Goal: Task Accomplishment & Management: Use online tool/utility

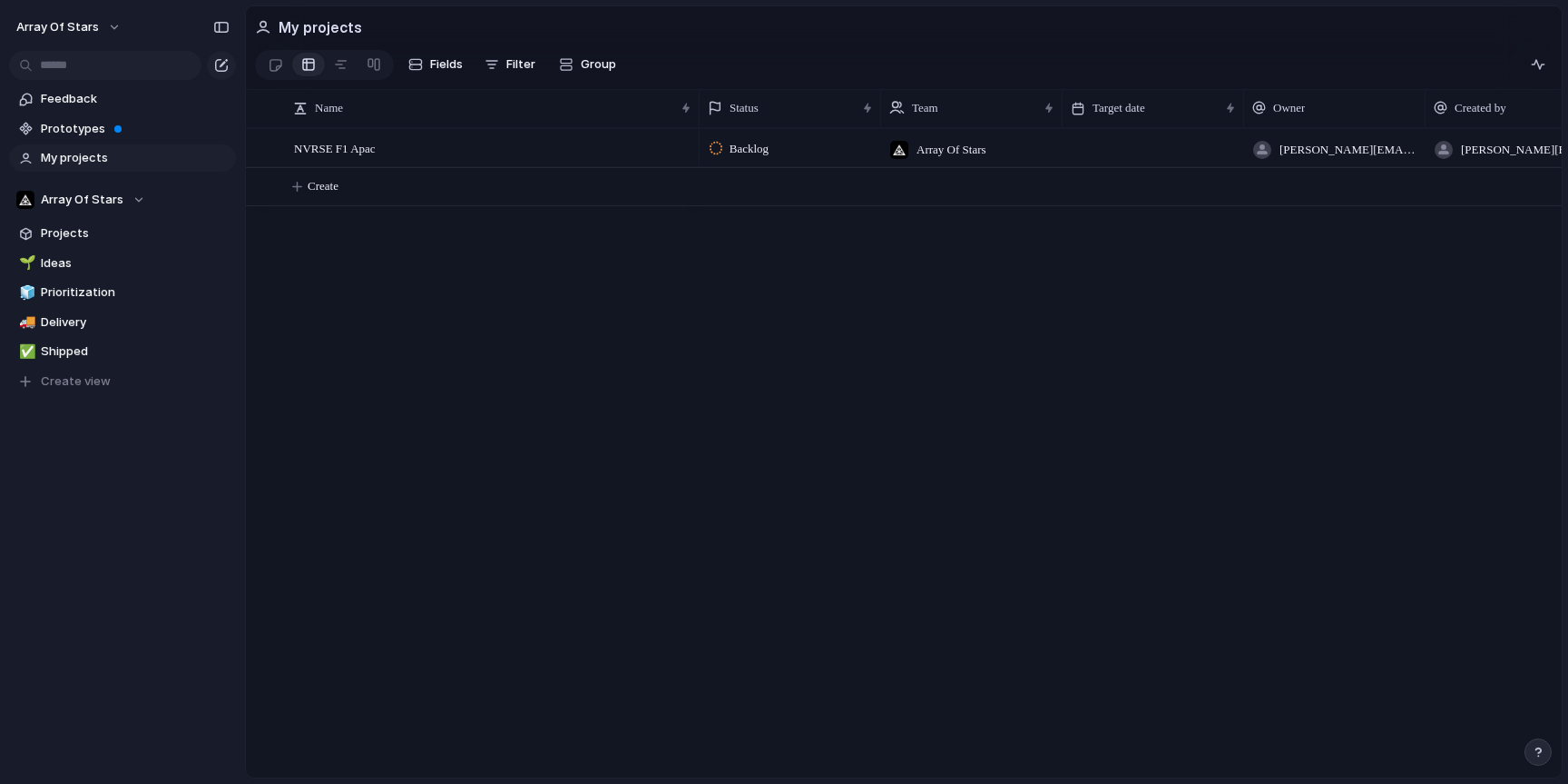
click at [87, 131] on span "Prototypes" at bounding box center [135, 129] width 189 height 18
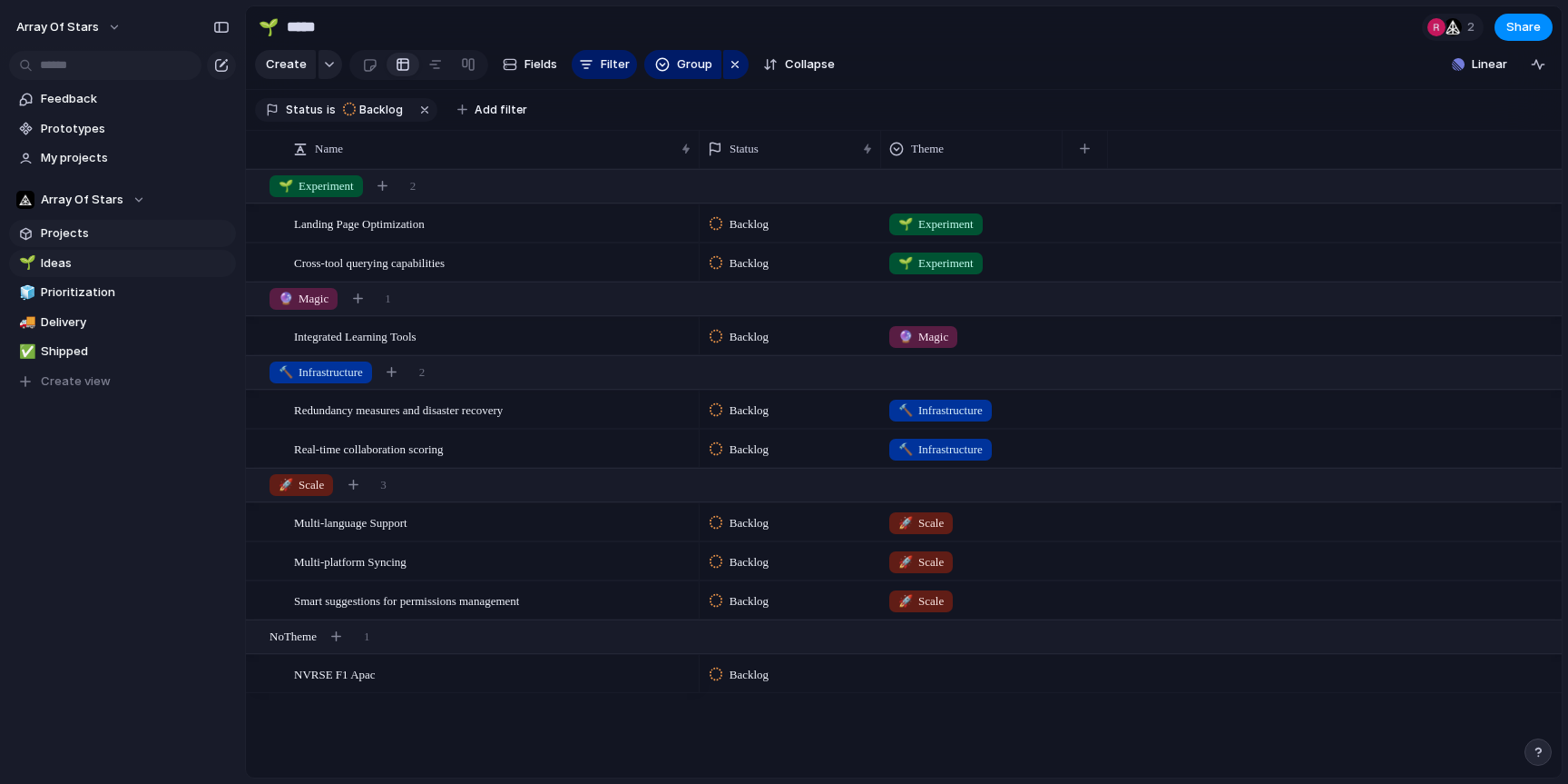
click at [126, 238] on span "Projects" at bounding box center [135, 233] width 189 height 18
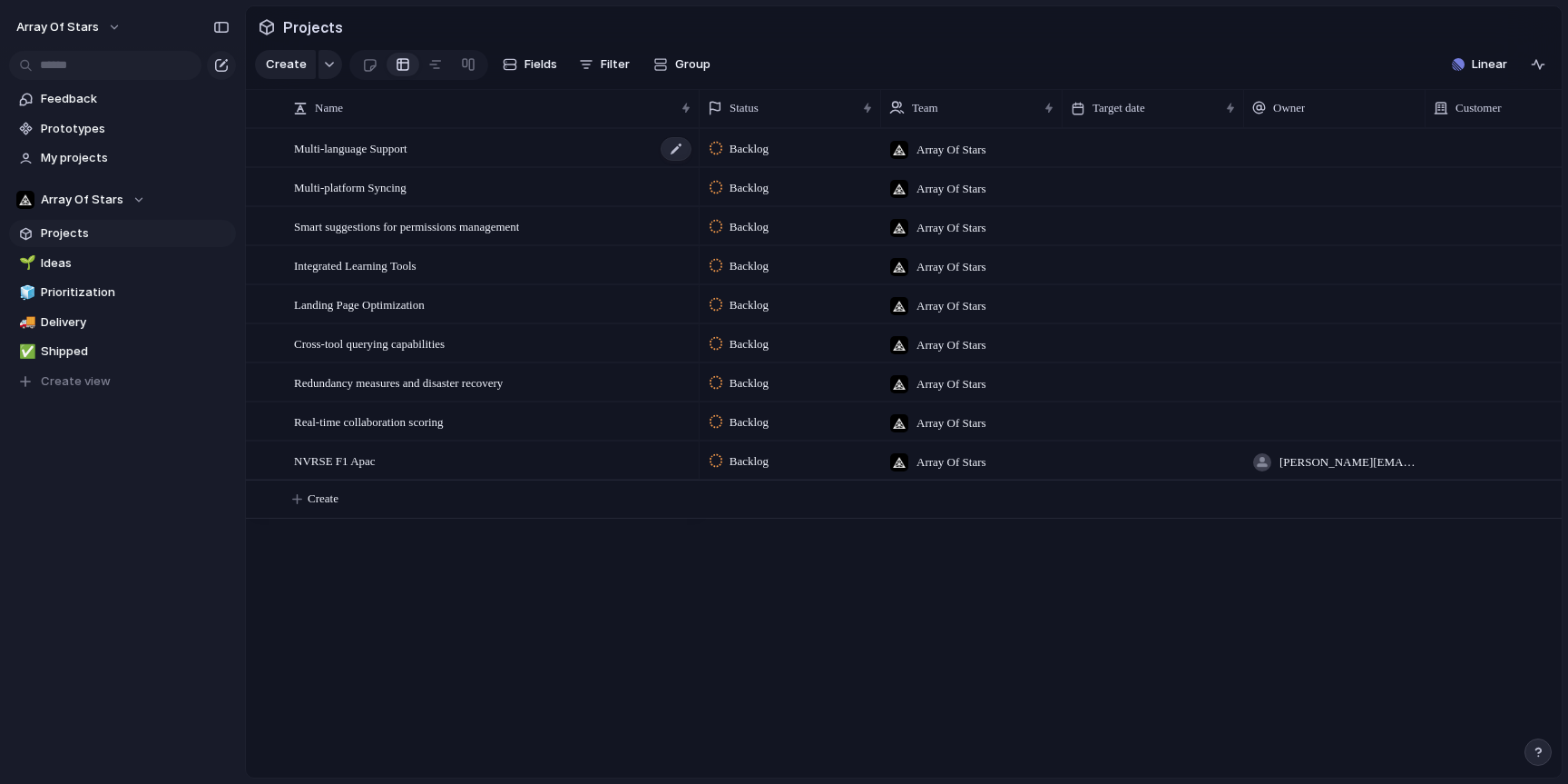
click at [407, 145] on span "Multi-language Support" at bounding box center [351, 147] width 114 height 21
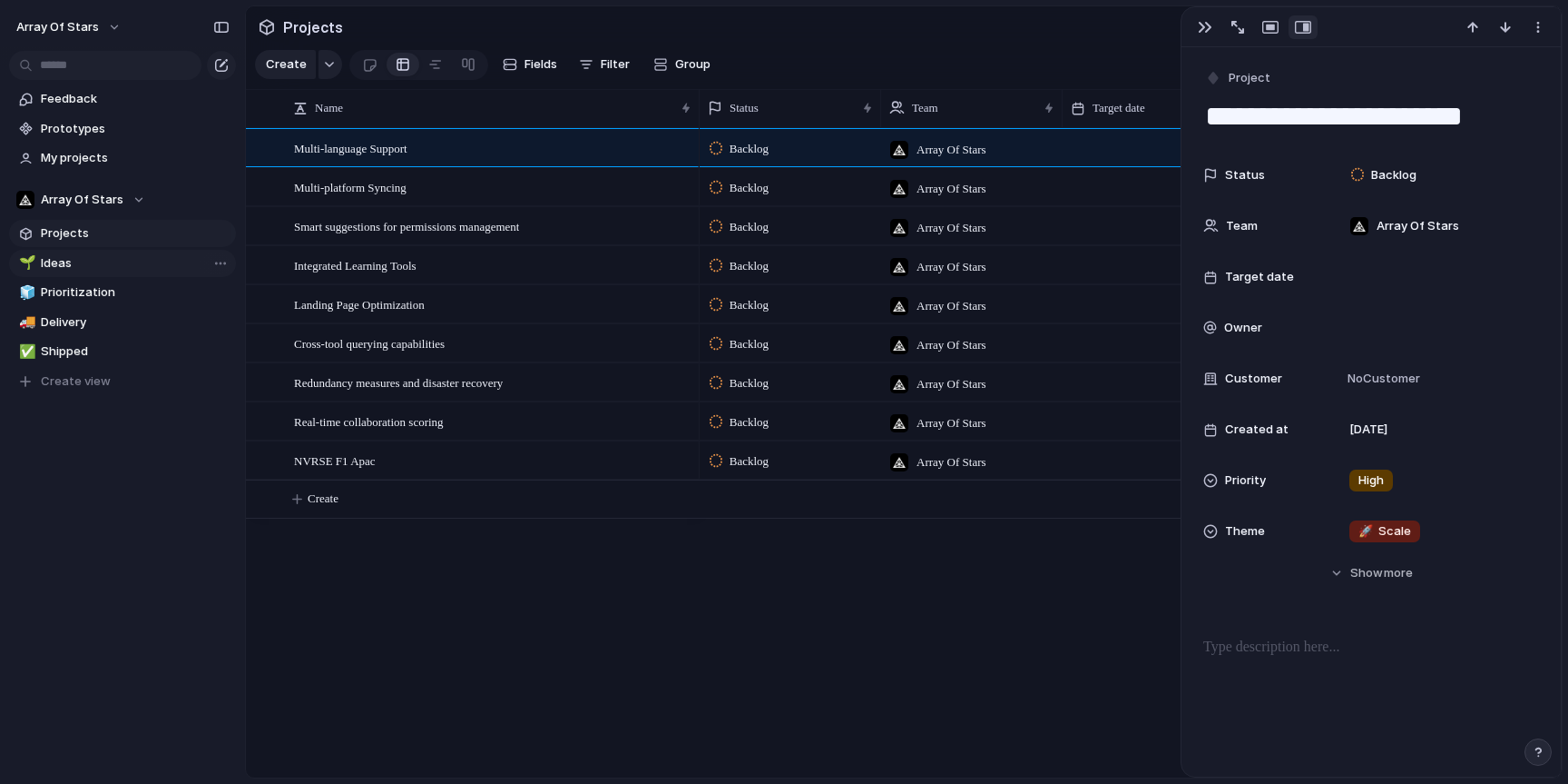
click at [99, 258] on span "Ideas" at bounding box center [135, 263] width 189 height 18
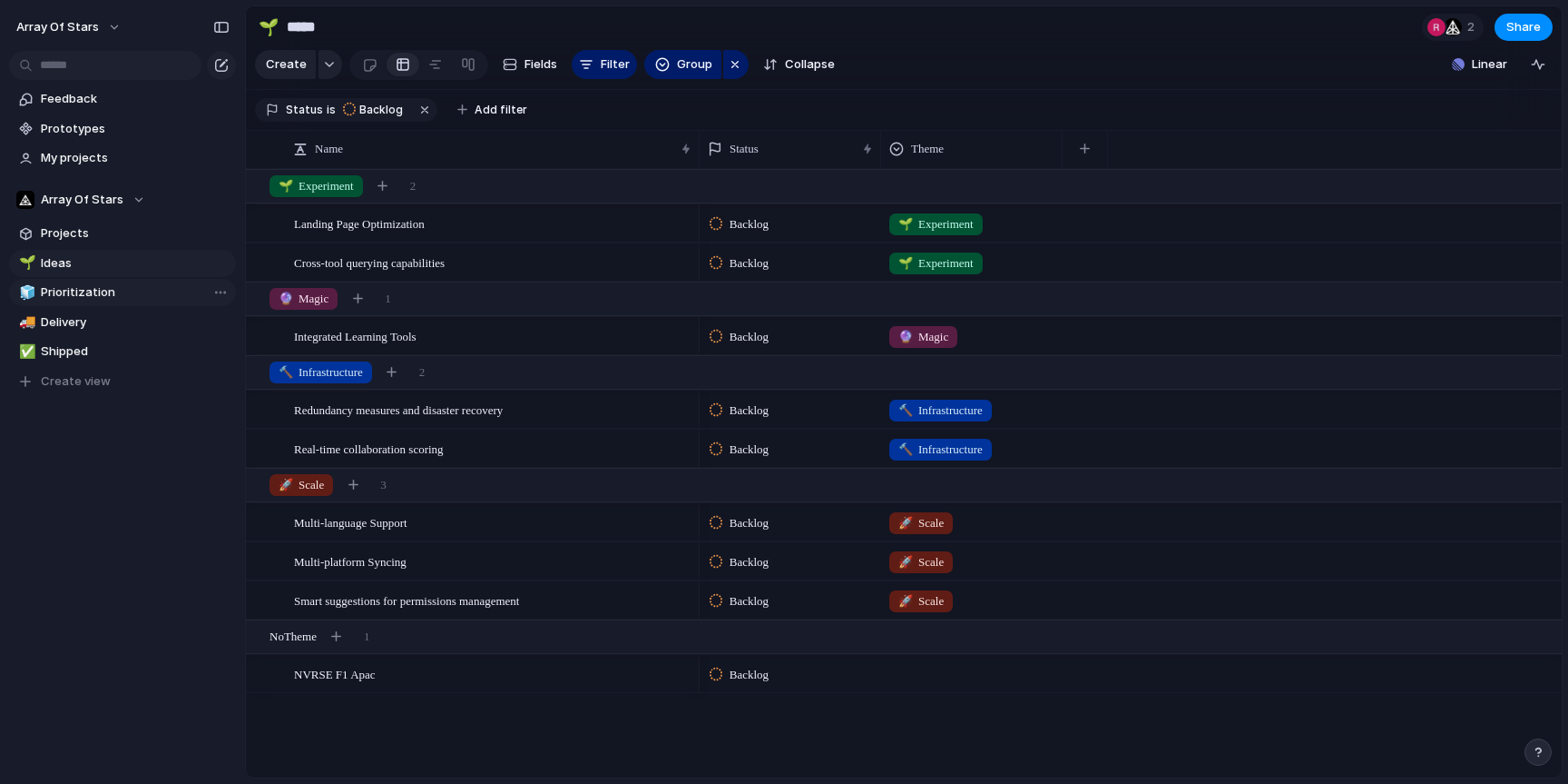
click at [99, 289] on span "Prioritization" at bounding box center [135, 293] width 189 height 18
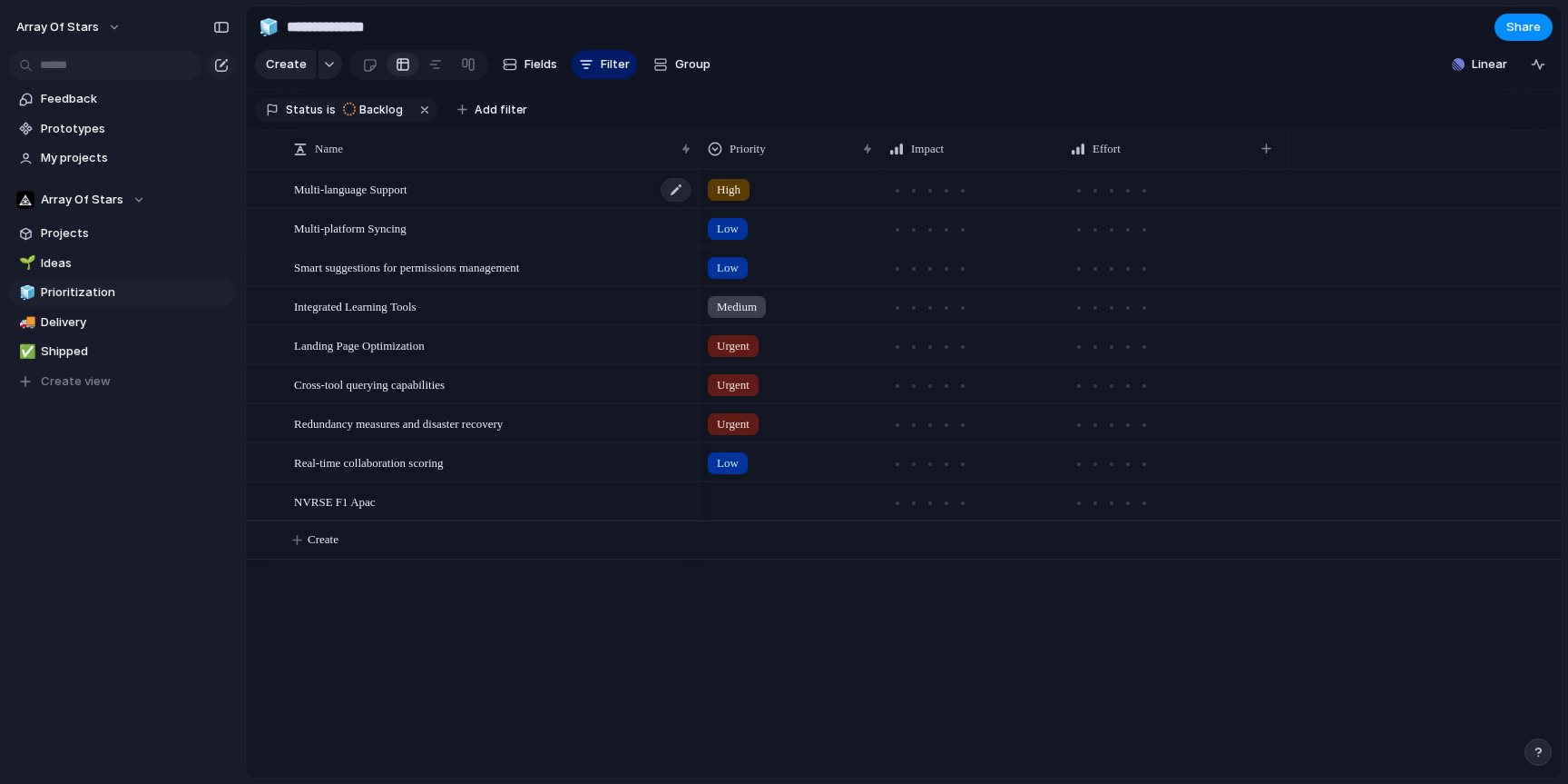
click at [548, 181] on div "Multi-language Support" at bounding box center [494, 189] width 399 height 37
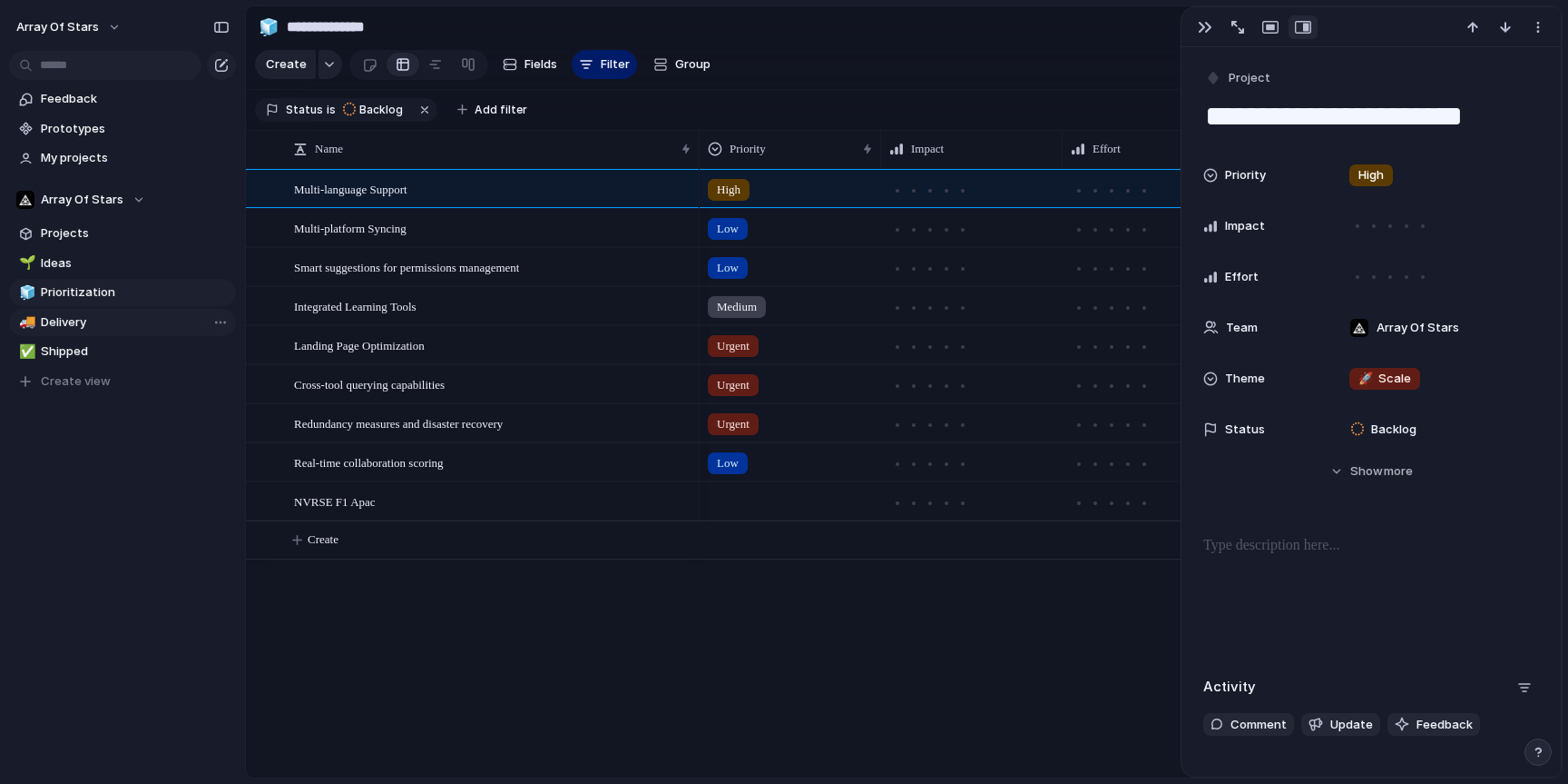
click at [103, 314] on span "Delivery" at bounding box center [135, 323] width 189 height 18
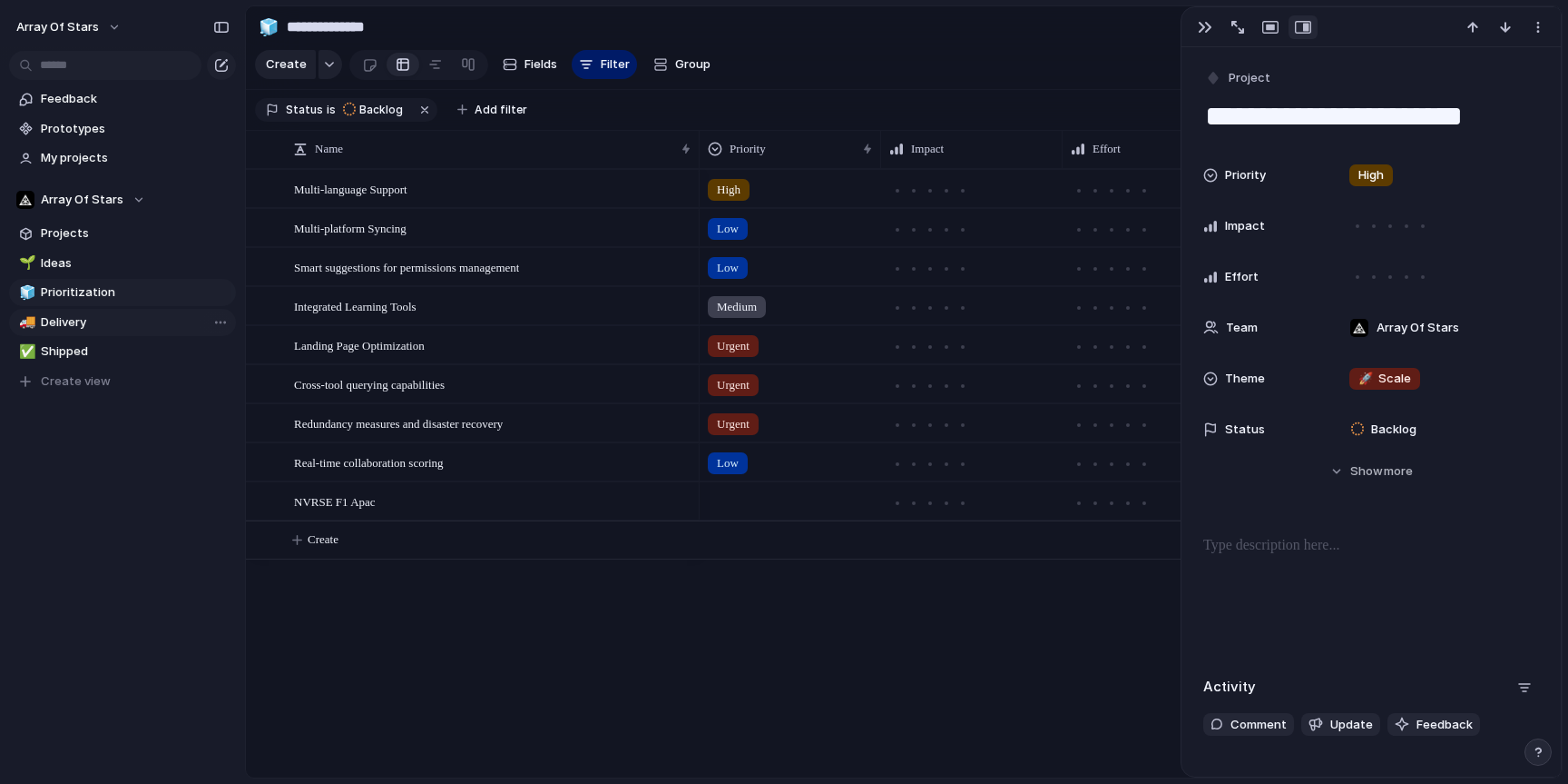
type input "********"
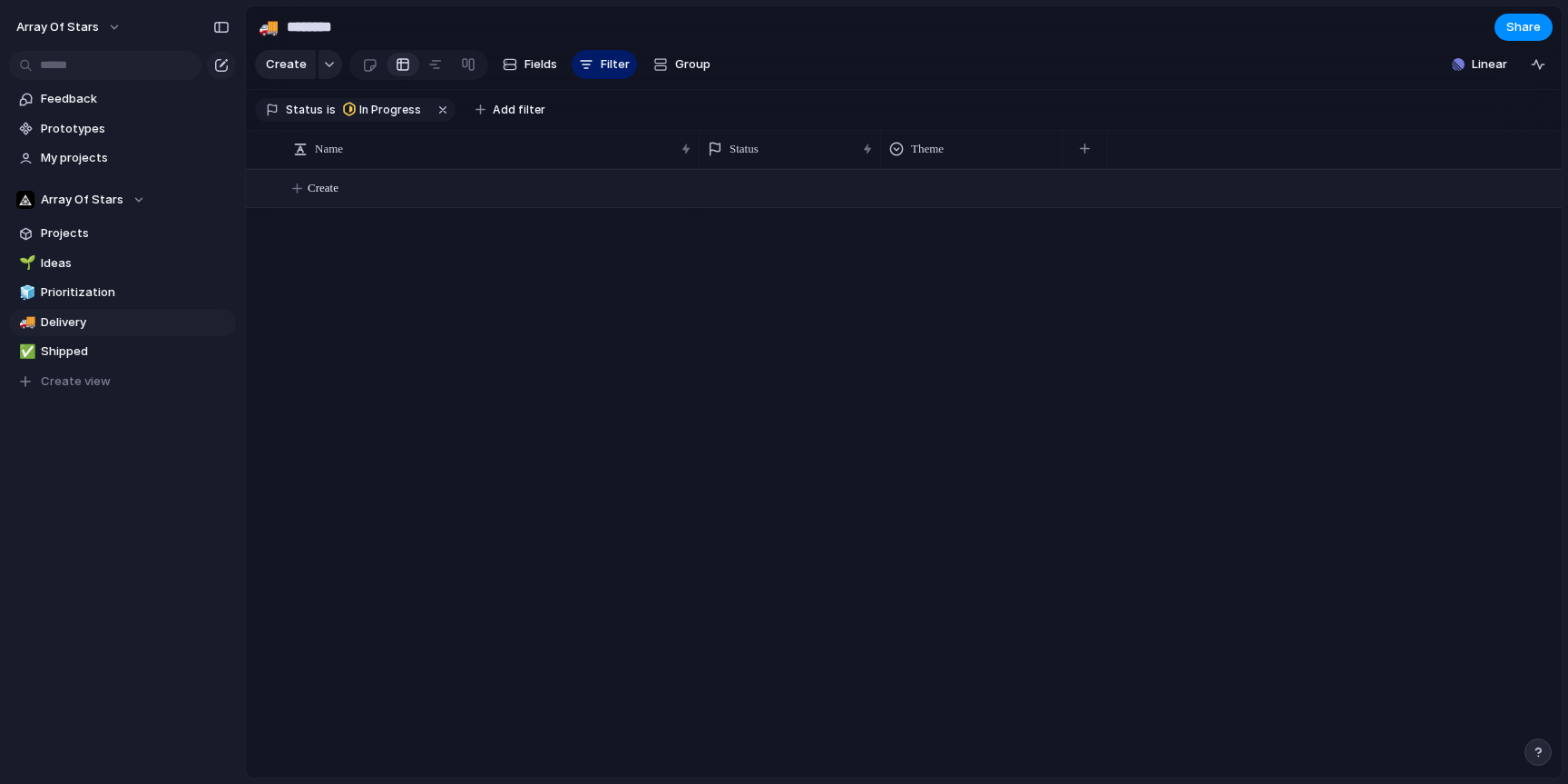
click at [321, 191] on span "Create" at bounding box center [323, 188] width 31 height 18
click at [124, 160] on span "My projects" at bounding box center [135, 158] width 189 height 18
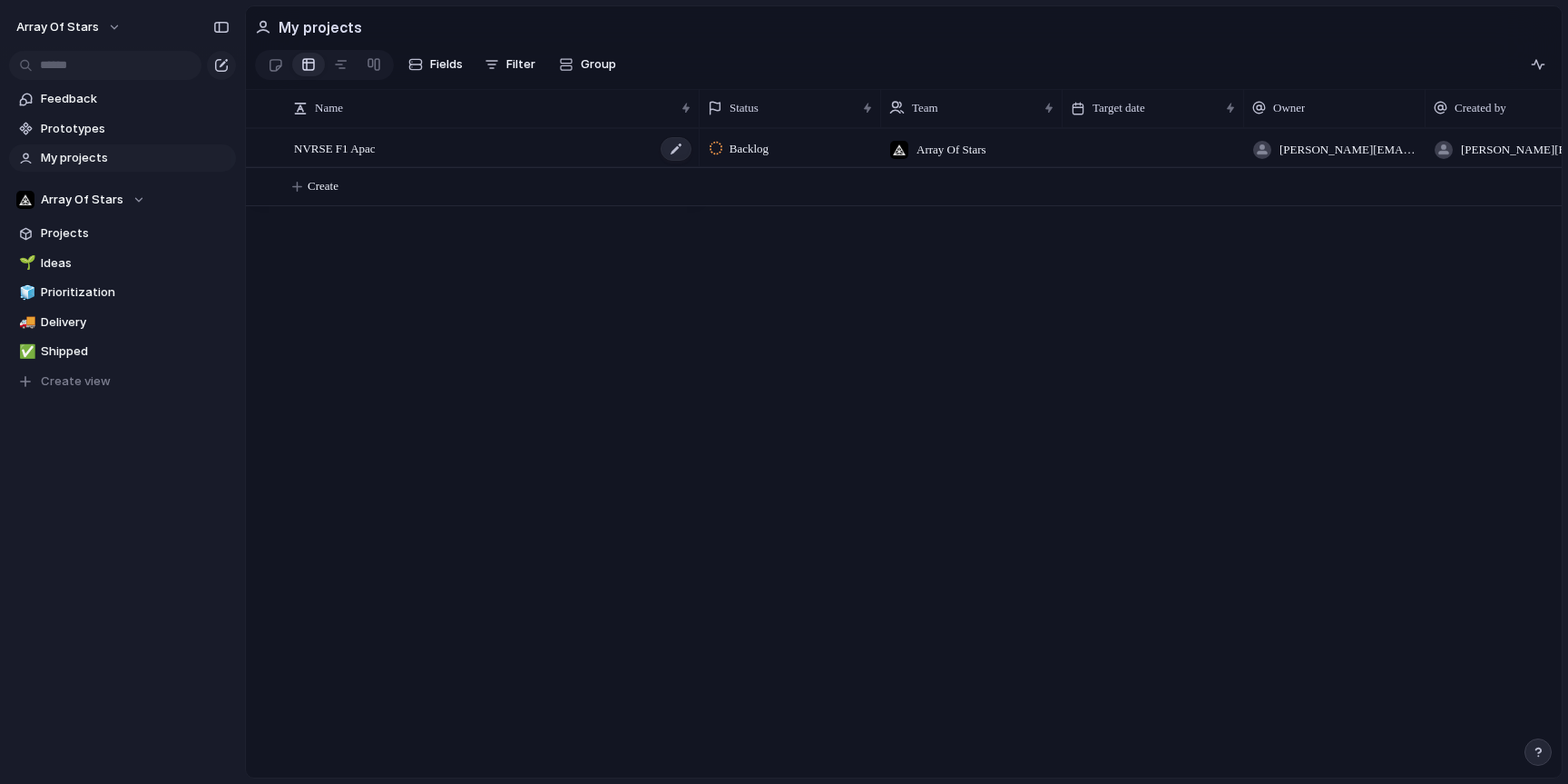
click at [350, 160] on div "NVRSE F1 Apac" at bounding box center [494, 148] width 399 height 37
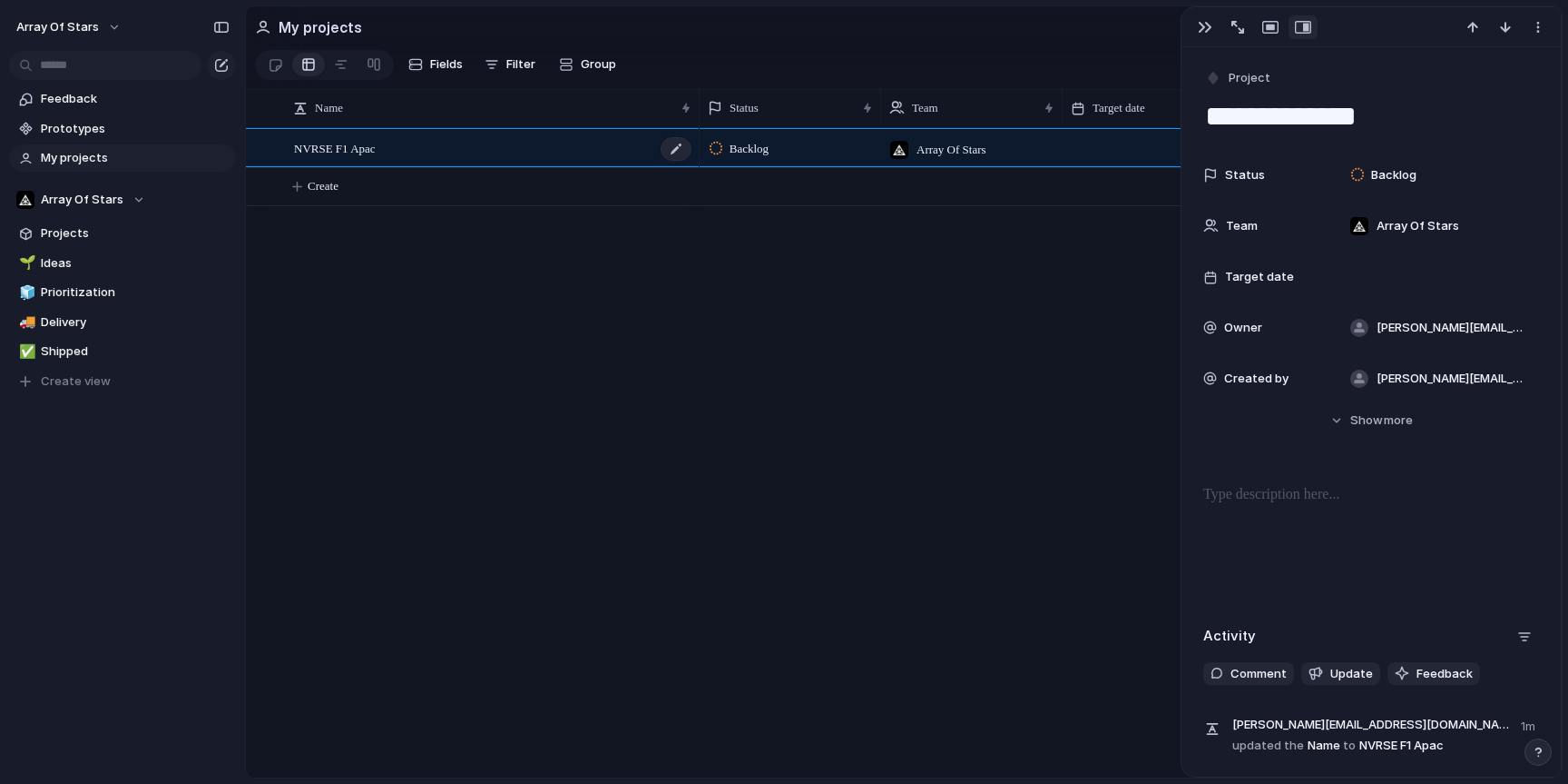
click at [350, 160] on div "NVRSE F1 Apac" at bounding box center [494, 148] width 399 height 37
click at [988, 446] on div "Backlog Array Of Stars [PERSON_NAME][EMAIL_ADDRESS][DOMAIN_NAME] [PERSON_NAME][…" at bounding box center [1131, 452] width 862 height 649
click at [91, 132] on span "Prototypes" at bounding box center [135, 129] width 189 height 18
